Goal: Transaction & Acquisition: Purchase product/service

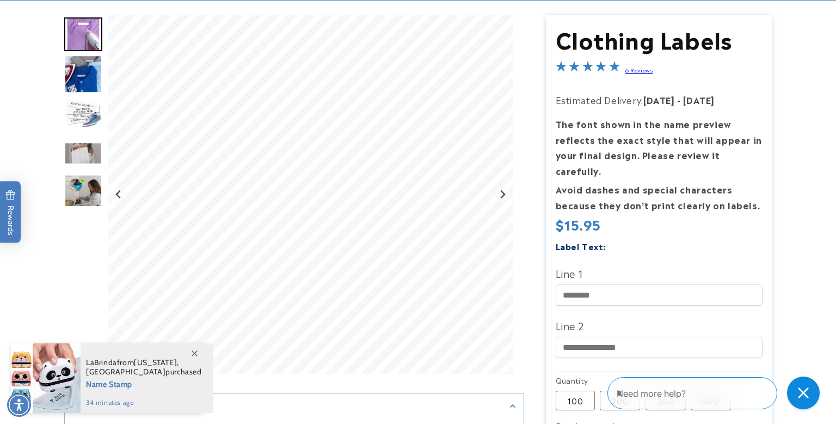
scroll to position [113, 0]
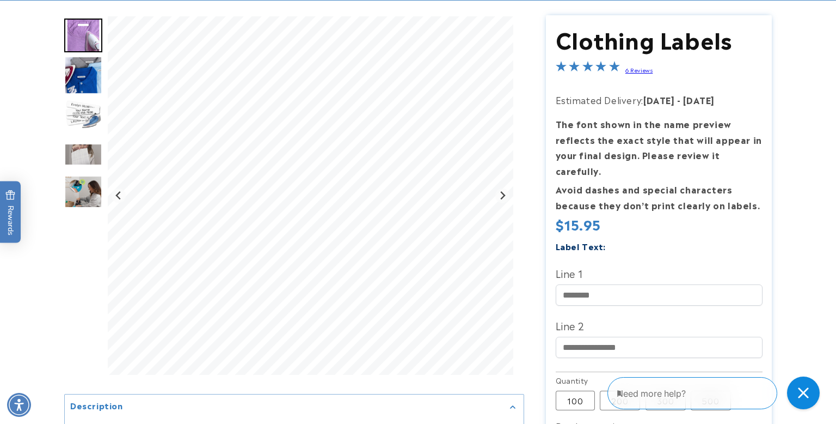
click at [75, 114] on img "Go to slide 3" at bounding box center [83, 115] width 38 height 38
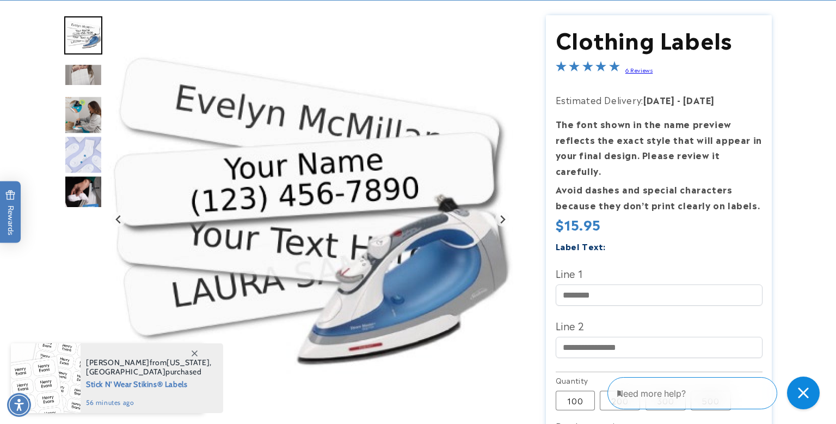
click at [193, 350] on icon at bounding box center [195, 353] width 6 height 6
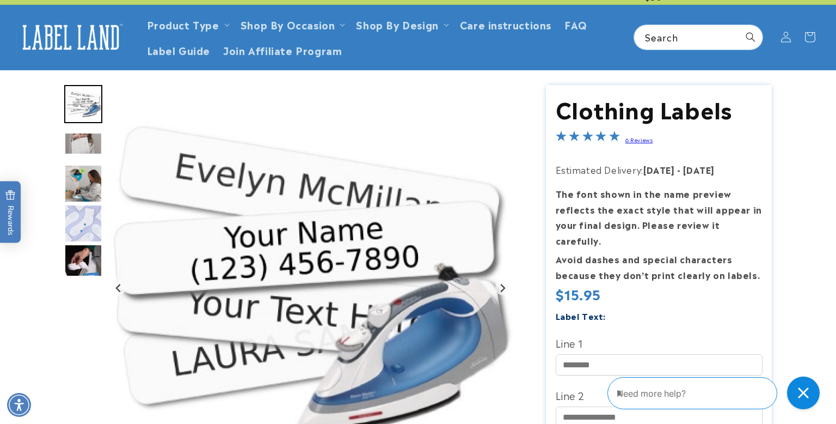
scroll to position [46, 0]
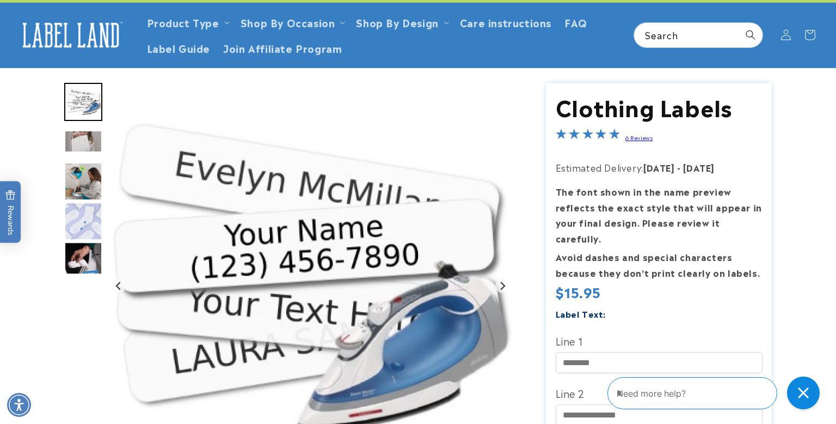
click at [77, 139] on img "Go to slide 4" at bounding box center [83, 141] width 38 height 22
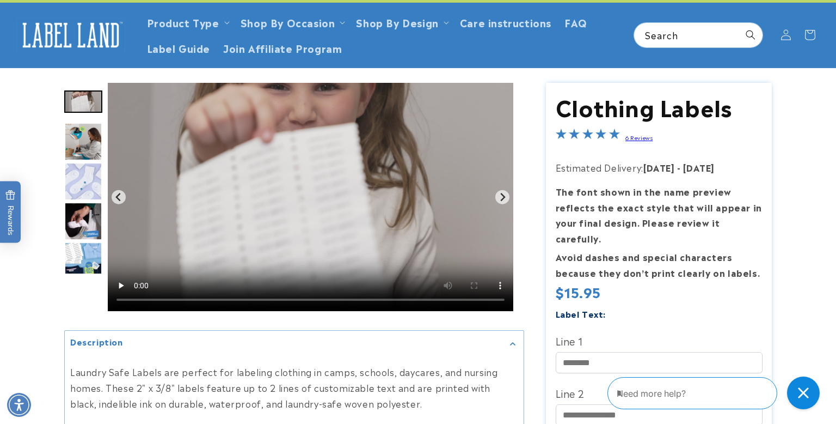
click at [86, 183] on img "Go to slide 6" at bounding box center [83, 181] width 38 height 38
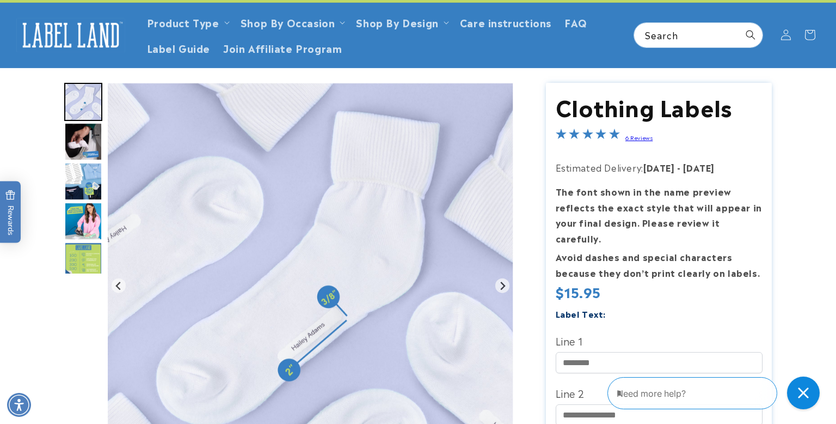
click at [79, 226] on img "Go to slide 9" at bounding box center [83, 221] width 38 height 38
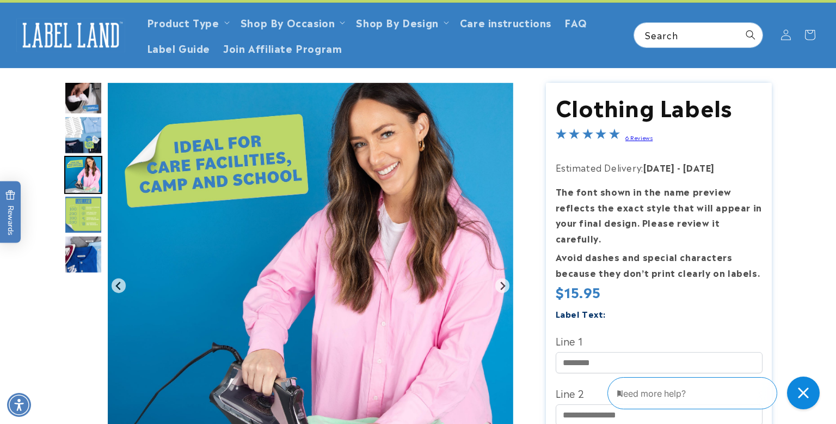
click at [82, 243] on img "Go to slide 11" at bounding box center [83, 254] width 38 height 38
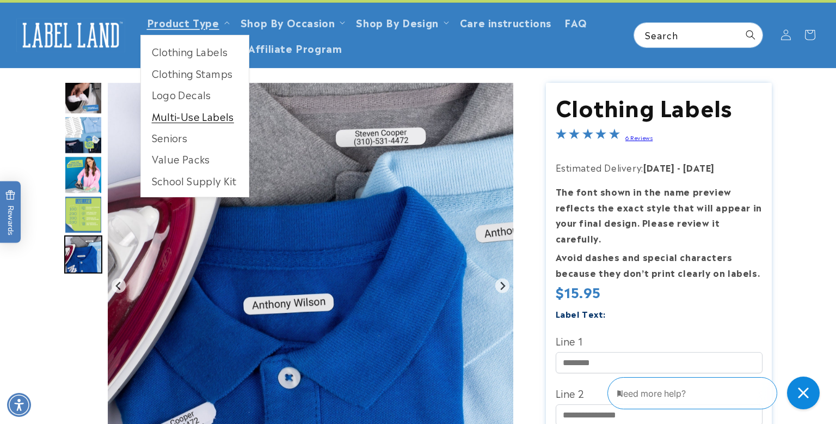
click at [195, 119] on link "Multi-Use Labels" at bounding box center [195, 116] width 108 height 21
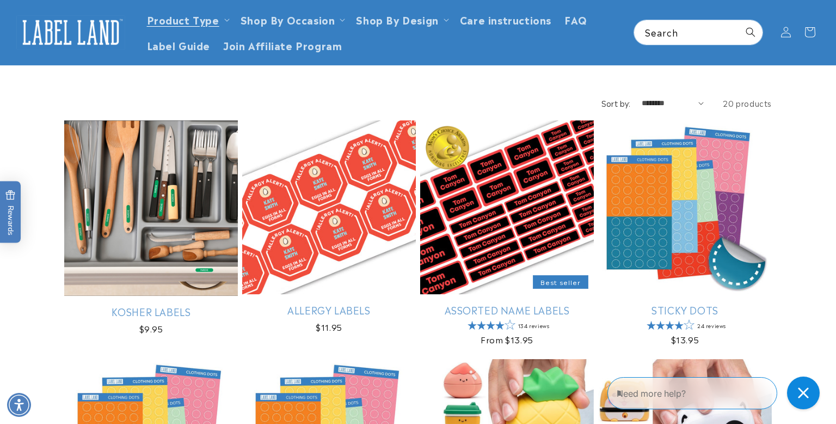
scroll to position [95, 0]
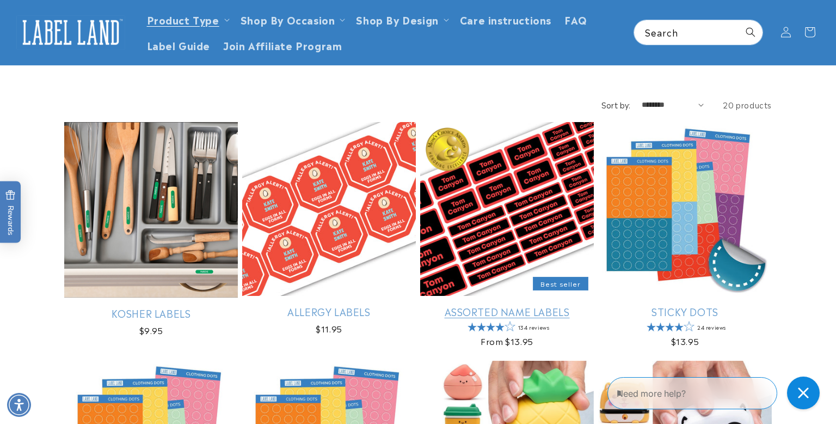
click at [531, 305] on link "Assorted Name Labels" at bounding box center [507, 311] width 174 height 13
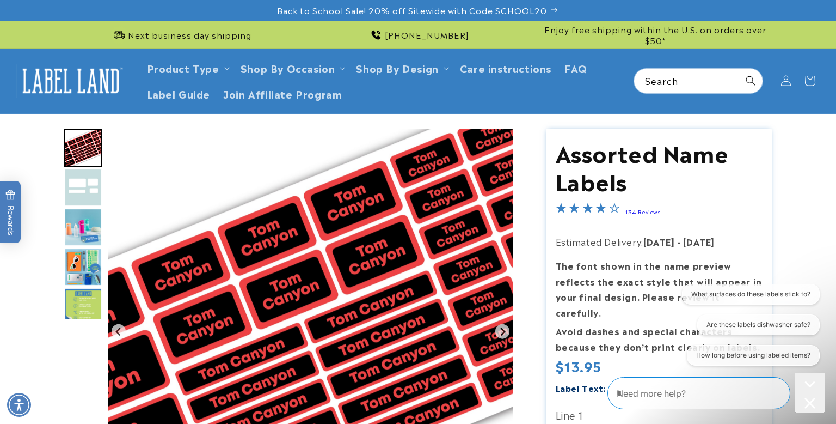
click at [83, 182] on img "Go to slide 2" at bounding box center [83, 187] width 38 height 38
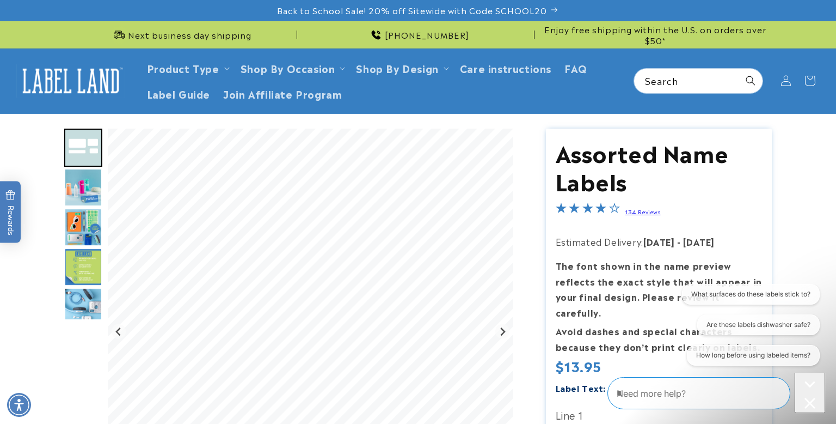
click at [84, 216] on img "Go to slide 4" at bounding box center [83, 227] width 38 height 38
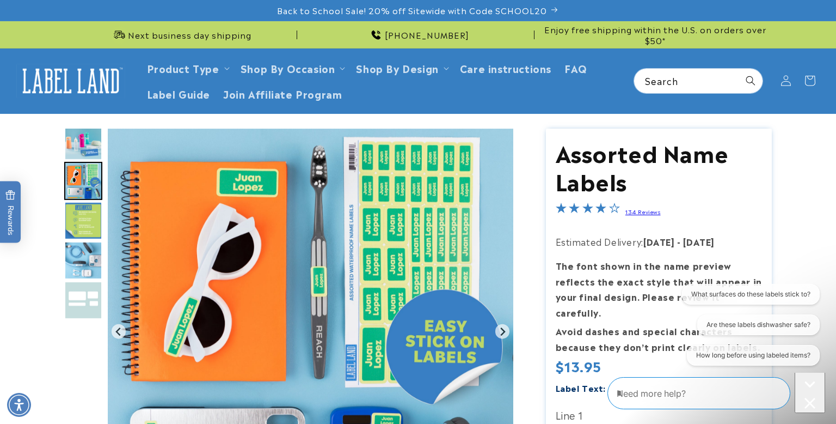
click at [83, 253] on img "Go to slide 6" at bounding box center [83, 260] width 38 height 38
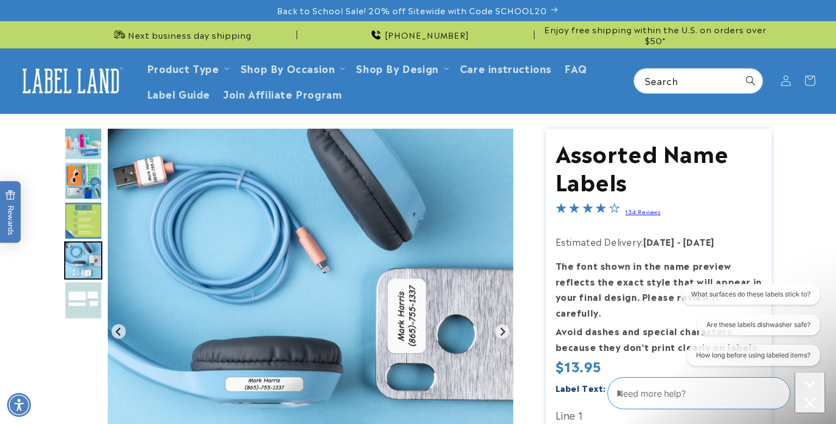
click at [82, 296] on img "Go to slide 7" at bounding box center [83, 300] width 38 height 38
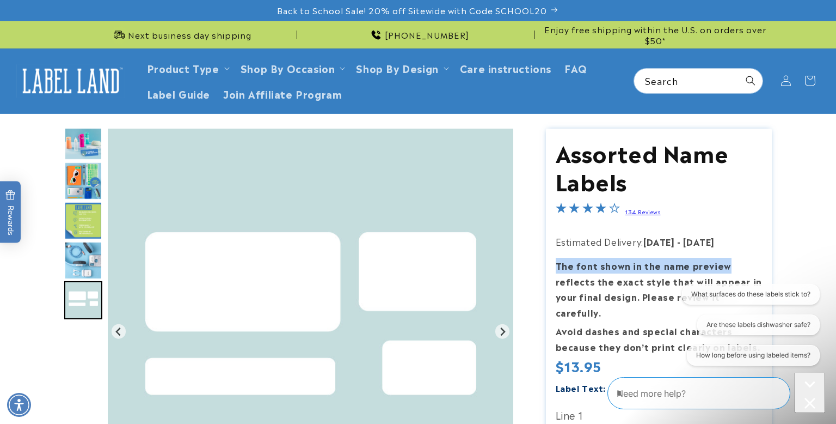
drag, startPoint x: 826, startPoint y: 237, endPoint x: 823, endPoint y: 271, distance: 33.9
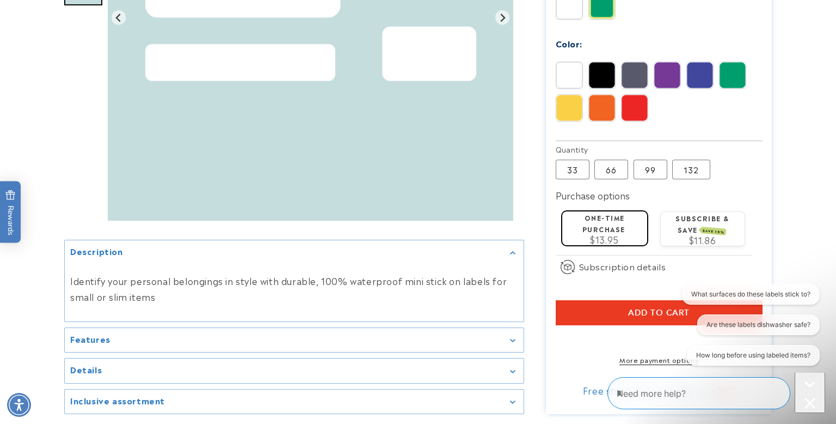
scroll to position [544, 0]
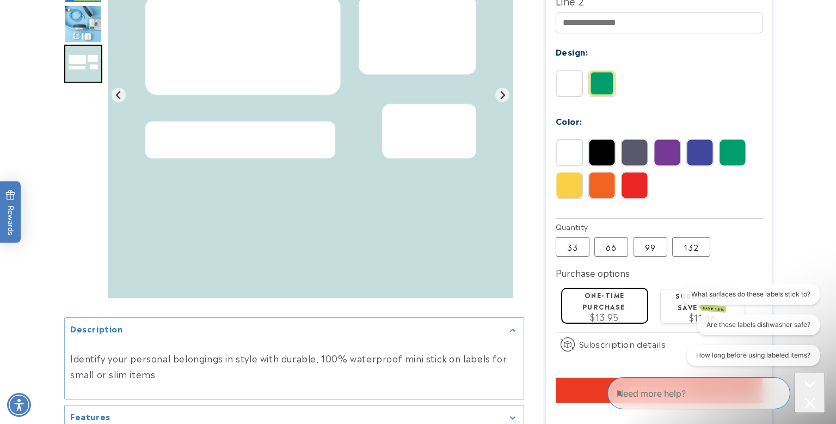
scroll to position [467, 0]
click at [606, 238] on label "66 Variant sold out or unavailable" at bounding box center [612, 246] width 34 height 20
click at [650, 236] on label "99 Variant sold out or unavailable" at bounding box center [651, 246] width 34 height 20
click at [828, 279] on product-info at bounding box center [418, 71] width 836 height 848
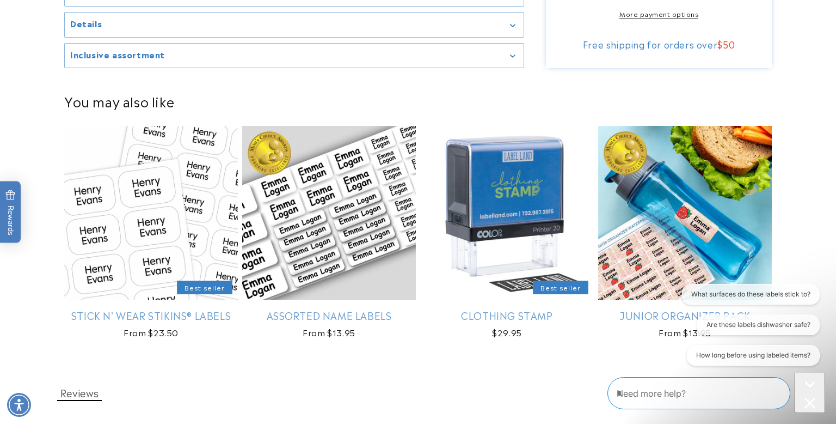
scroll to position [895, 0]
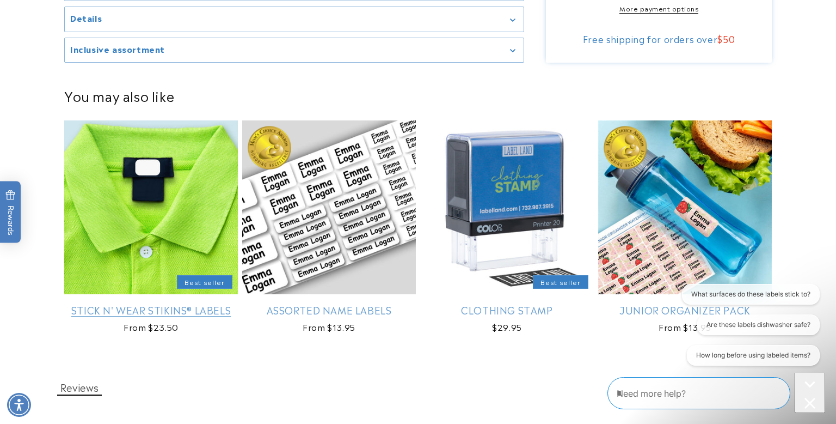
click at [148, 303] on link "Stick N' Wear Stikins® Labels" at bounding box center [151, 309] width 174 height 13
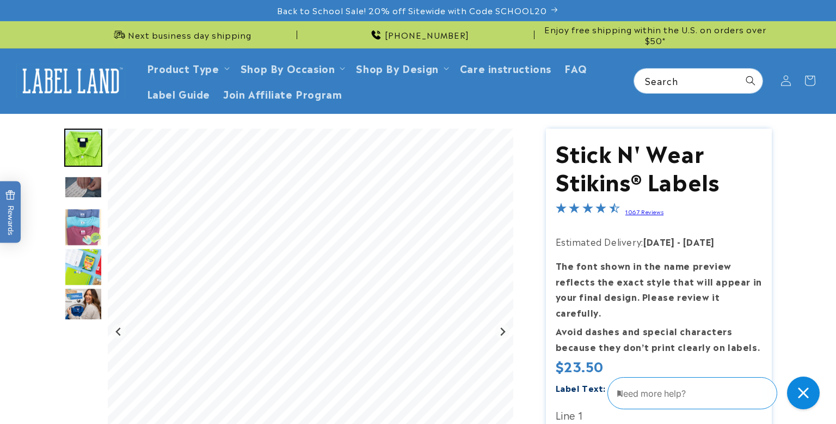
click at [90, 189] on img "Go to slide 3" at bounding box center [83, 187] width 38 height 22
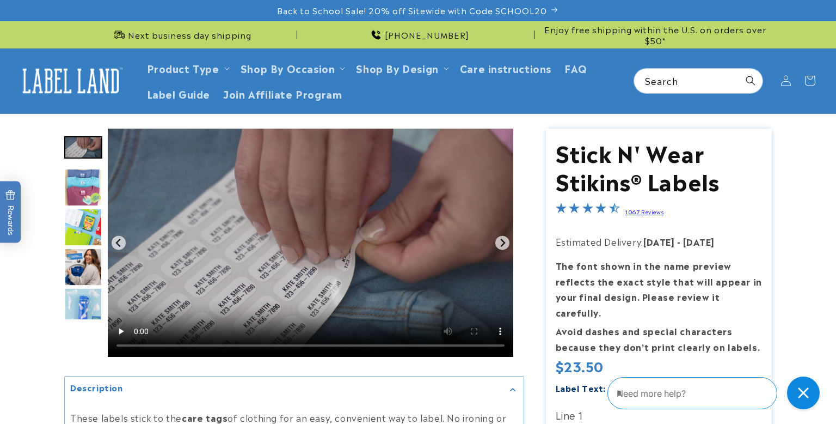
click at [87, 234] on img "Go to slide 5" at bounding box center [83, 227] width 38 height 38
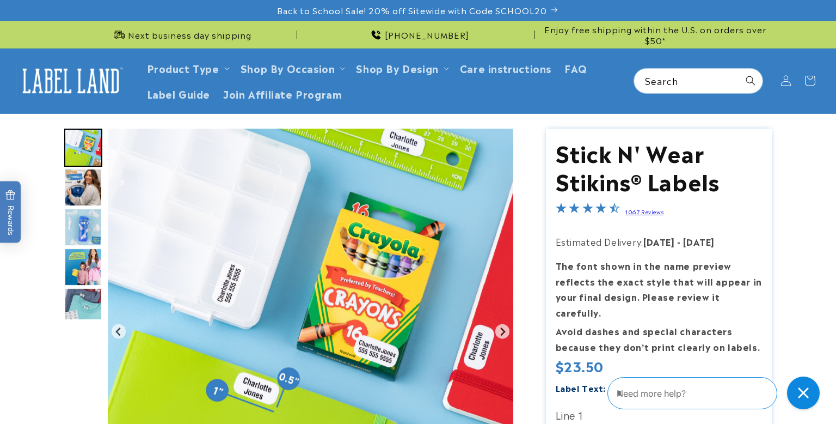
click at [86, 262] on img "Go to slide 8" at bounding box center [83, 267] width 38 height 38
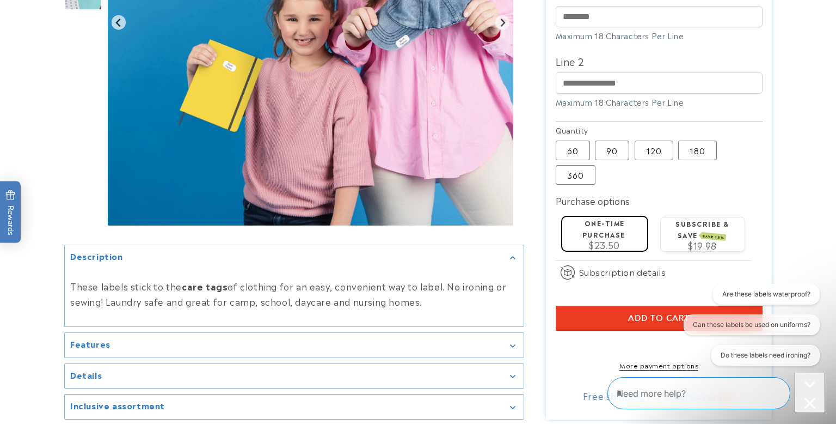
scroll to position [422, 0]
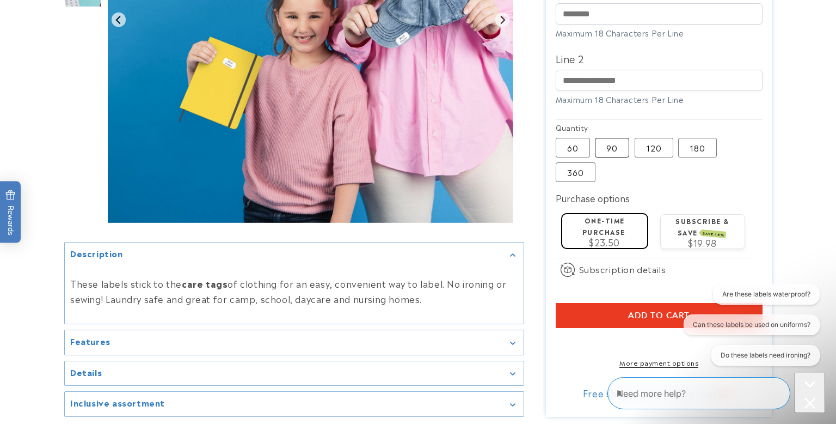
click at [613, 138] on label "90 Variant sold out or unavailable" at bounding box center [612, 148] width 34 height 20
click at [648, 138] on label "120 Variant sold out or unavailable" at bounding box center [654, 148] width 39 height 20
click at [693, 138] on label "180 Variant sold out or unavailable" at bounding box center [697, 148] width 39 height 20
click at [582, 174] on section "Stick N' Wear Stikins® Labels Stick N' Wear Stikins® Labels 1067 Reviews Estima…" at bounding box center [659, 61] width 226 height 711
click at [583, 162] on label "360 Variant sold out or unavailable" at bounding box center [576, 172] width 40 height 20
